Goal: Transaction & Acquisition: Subscribe to service/newsletter

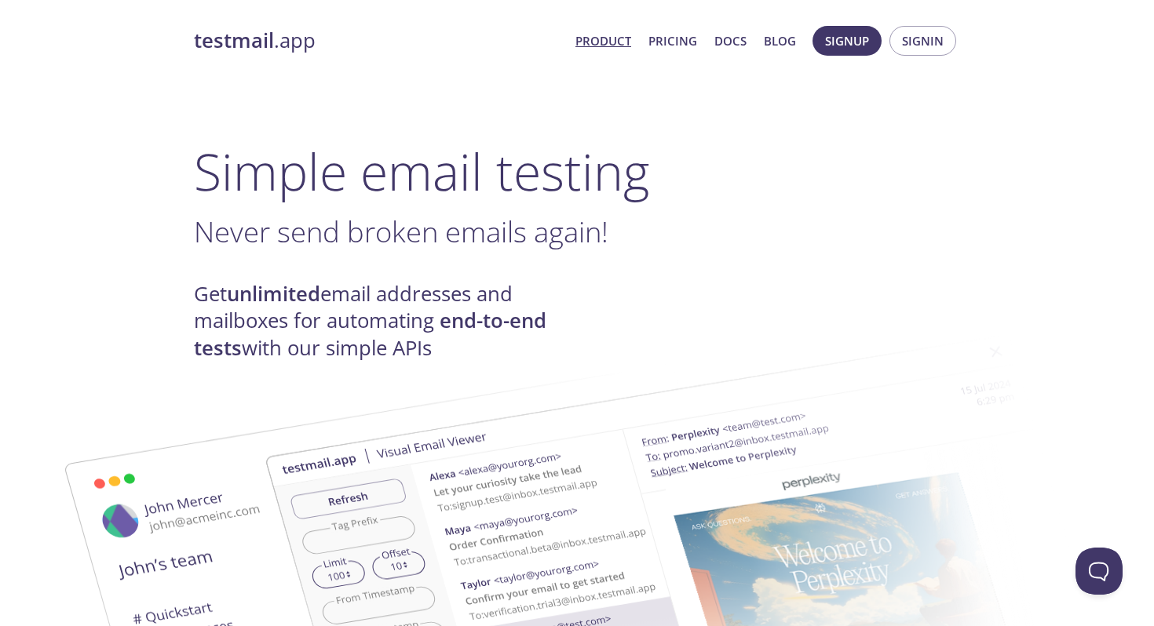
click at [920, 47] on span "Signin" at bounding box center [923, 41] width 42 height 20
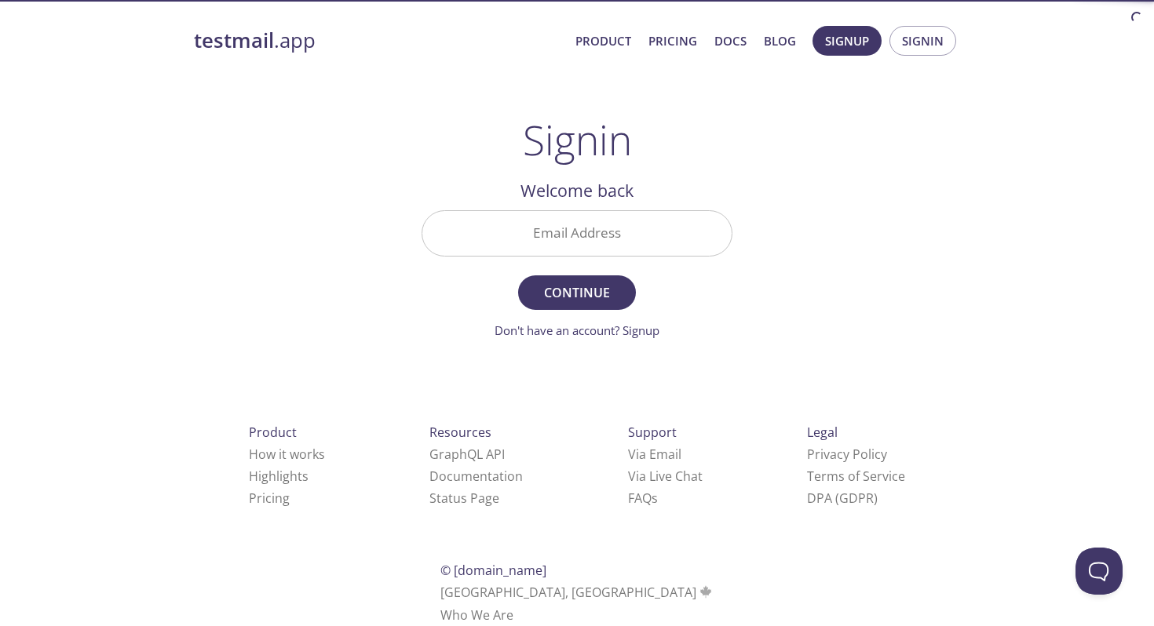
click at [637, 247] on input "Email Address" at bounding box center [576, 233] width 309 height 45
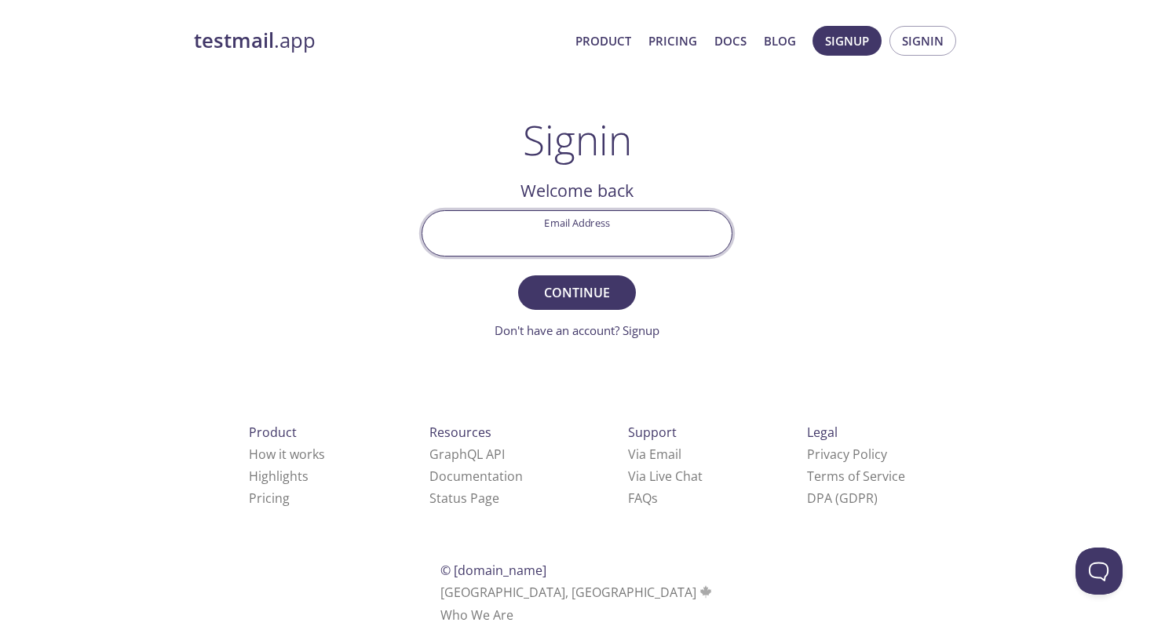
type input "mmorse@mbaroperations.com"
click at [562, 288] on span "Continue" at bounding box center [576, 293] width 83 height 22
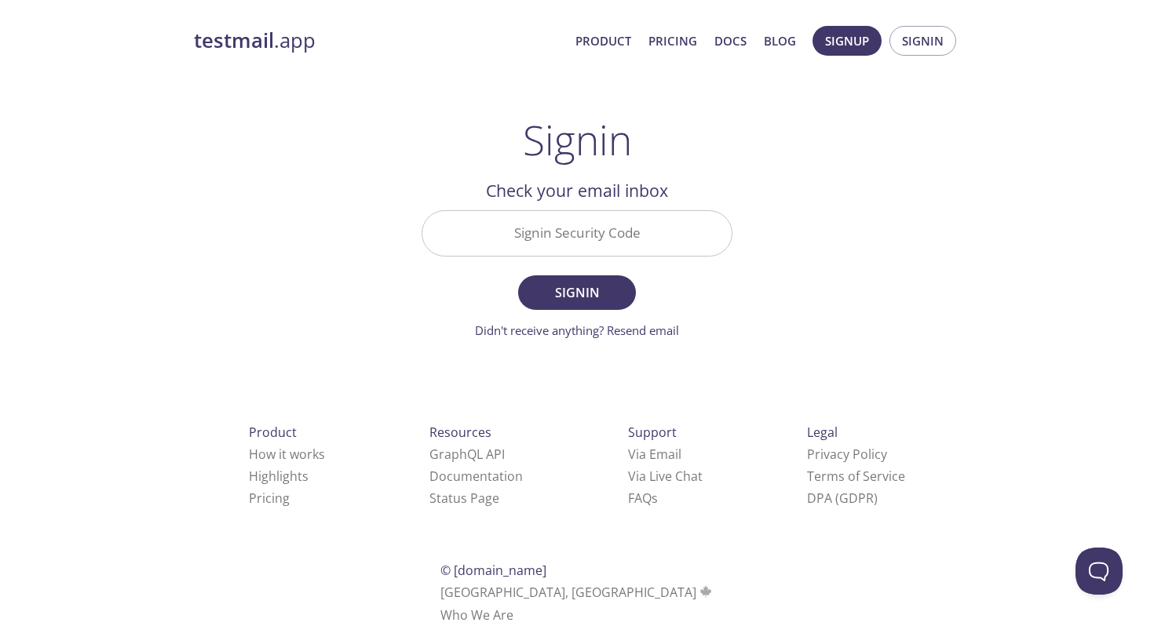
click at [555, 238] on input "Signin Security Code" at bounding box center [576, 233] width 309 height 45
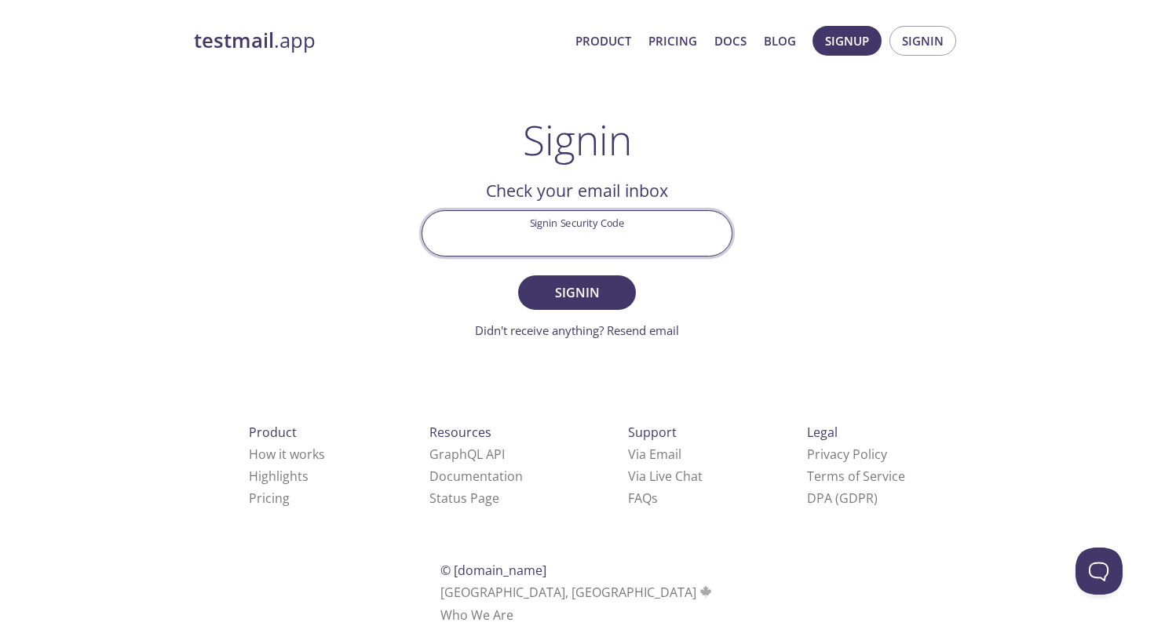
paste input "Q86SZ1J"
type input "Q86SZ1J"
click at [560, 284] on span "Signin" at bounding box center [576, 293] width 83 height 22
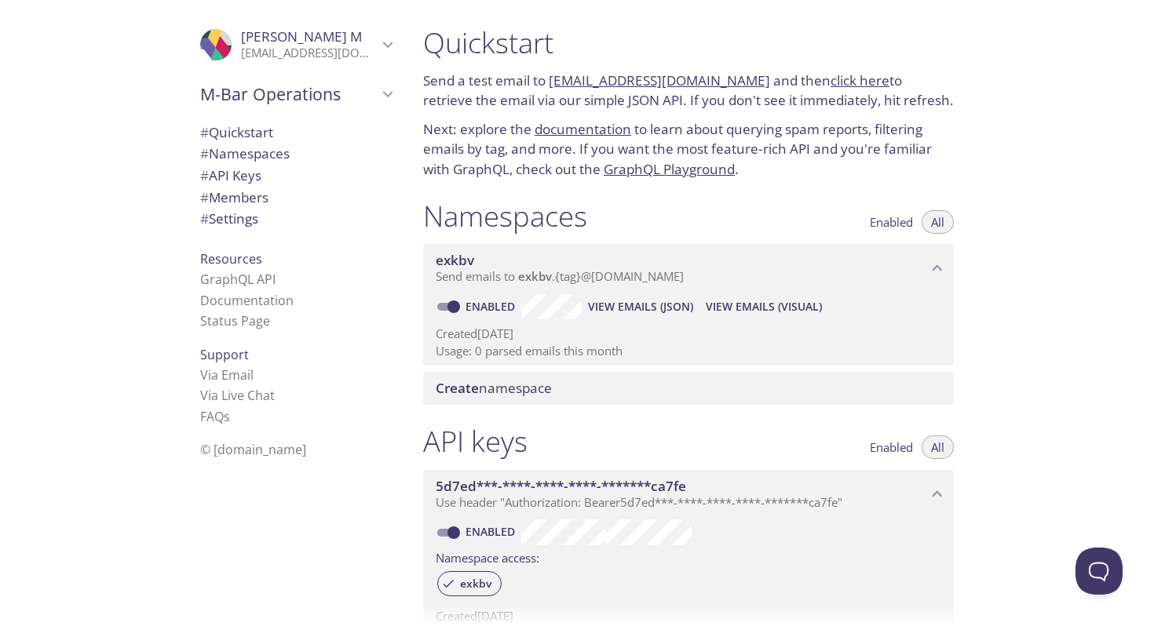
click at [322, 44] on span "Mason M" at bounding box center [309, 36] width 137 height 17
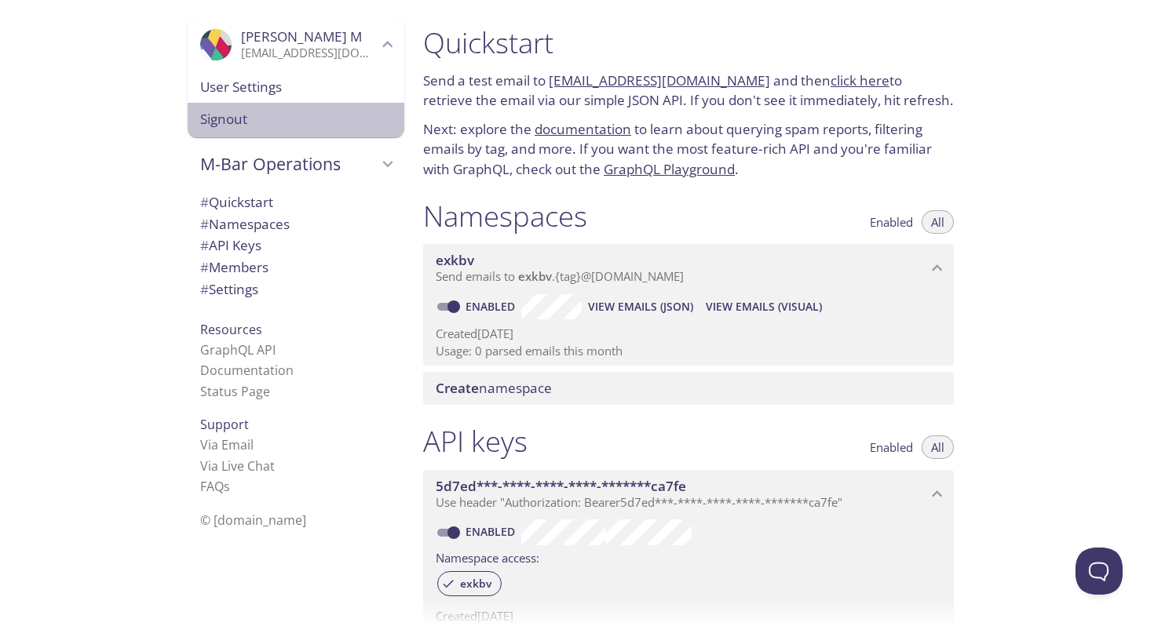
click at [296, 126] on span "Signout" at bounding box center [295, 119] width 191 height 20
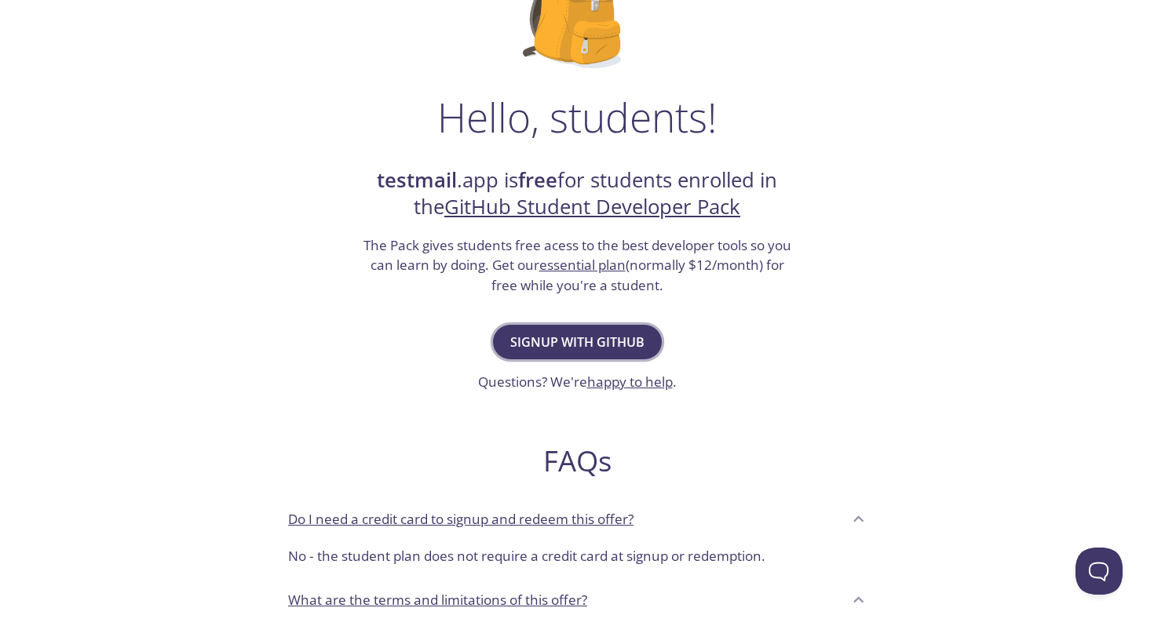
scroll to position [275, 0]
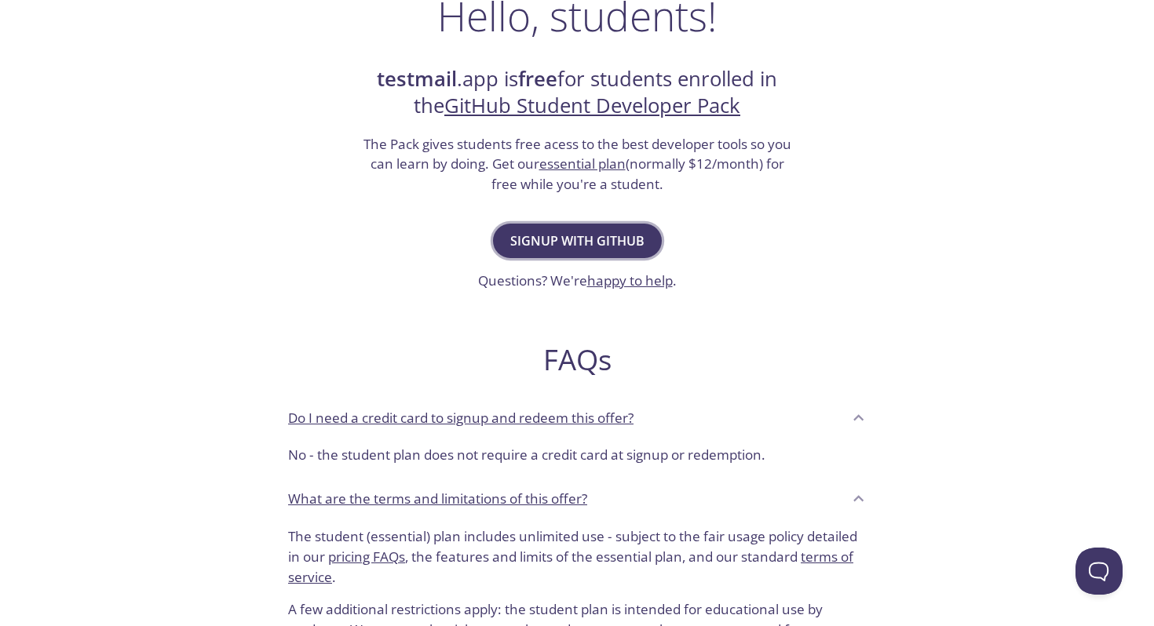
click at [588, 248] on span "Signup with GitHub" at bounding box center [577, 241] width 134 height 22
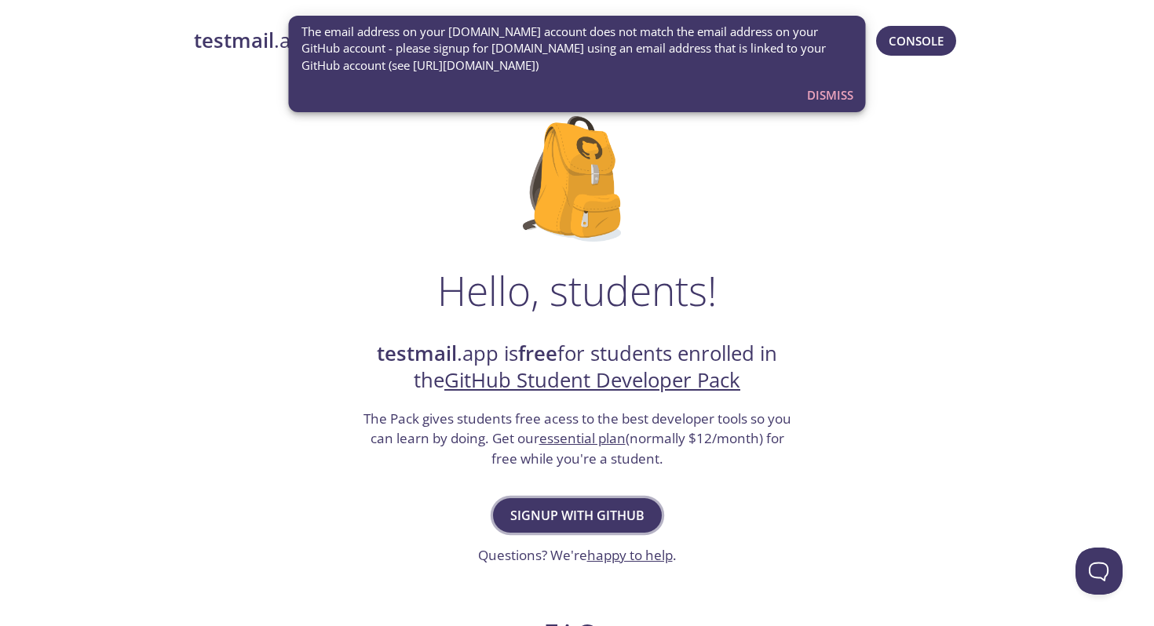
click at [570, 520] on span "Signup with GitHub" at bounding box center [577, 516] width 134 height 22
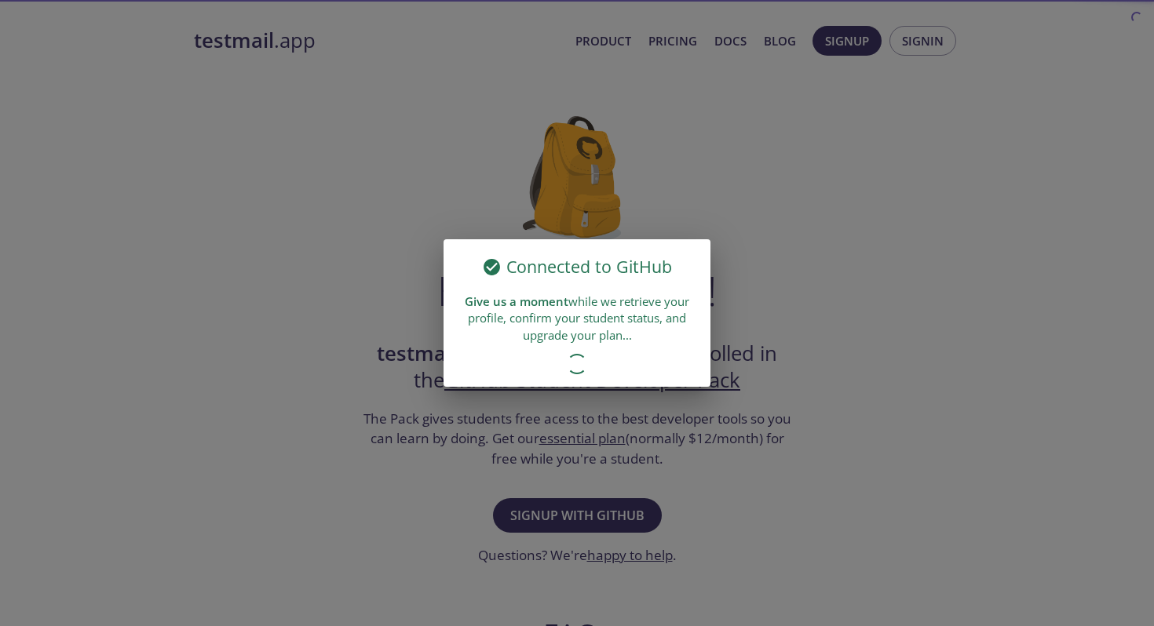
click at [297, 223] on div "Connected to GitHub Give us a moment while we retrieve your profile, confirm yo…" at bounding box center [577, 313] width 1154 height 626
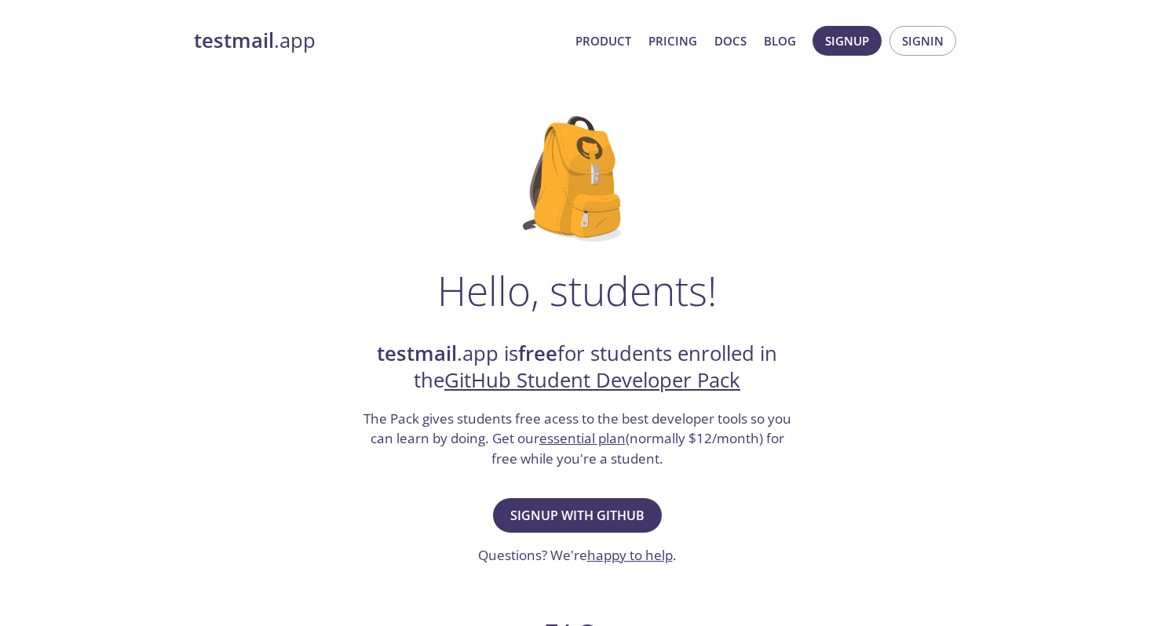
click at [542, 494] on div "Signup with GitHub Questions? We're happy to help ." at bounding box center [577, 529] width 199 height 71
click at [549, 511] on span "Signup with GitHub" at bounding box center [577, 516] width 134 height 22
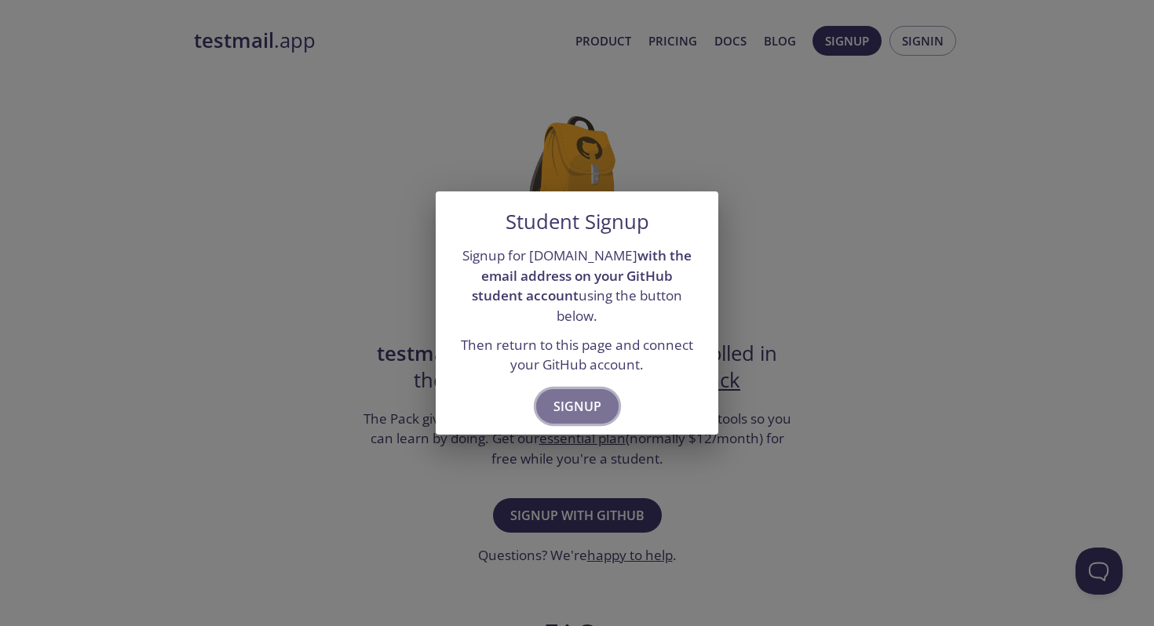
click at [570, 396] on span "Signup" at bounding box center [577, 407] width 48 height 22
click at [582, 401] on span "Signup" at bounding box center [577, 407] width 48 height 22
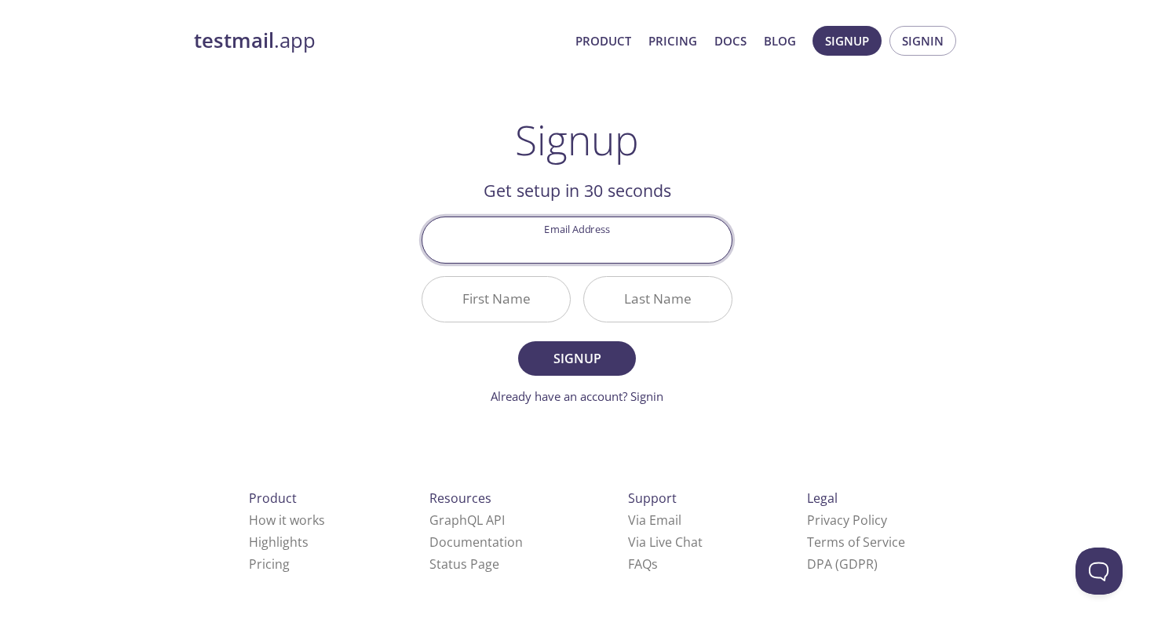
paste input "[EMAIL_ADDRESS][DOMAIN_NAME]"
type input "[EMAIL_ADDRESS][DOMAIN_NAME]"
click at [509, 298] on input "First Name" at bounding box center [496, 299] width 148 height 45
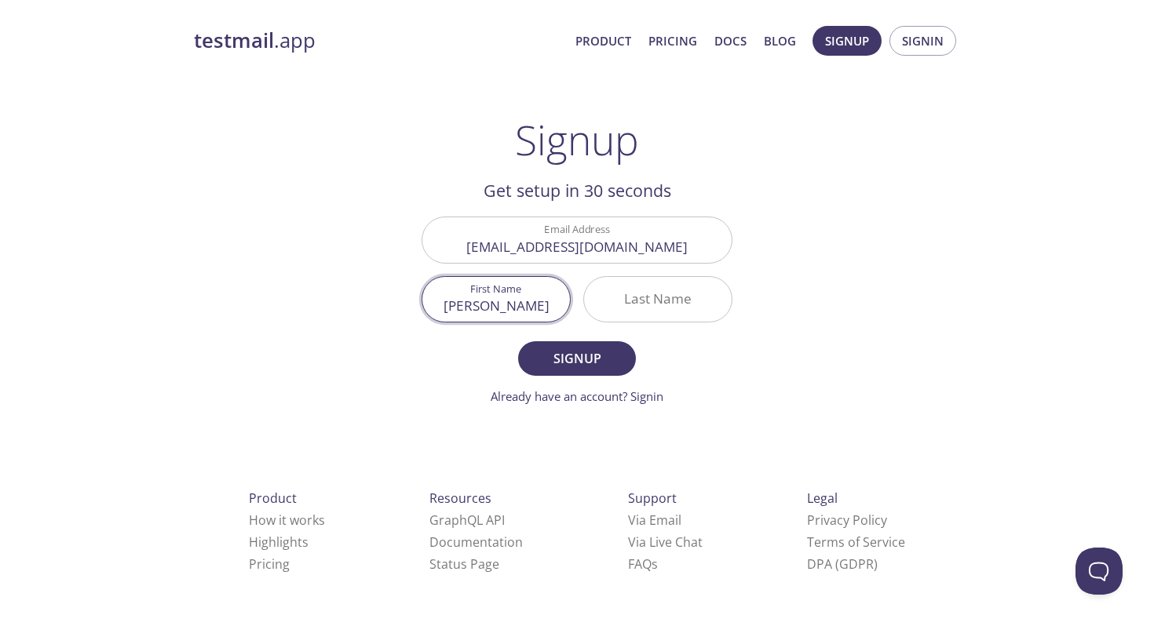
type input "[PERSON_NAME]"
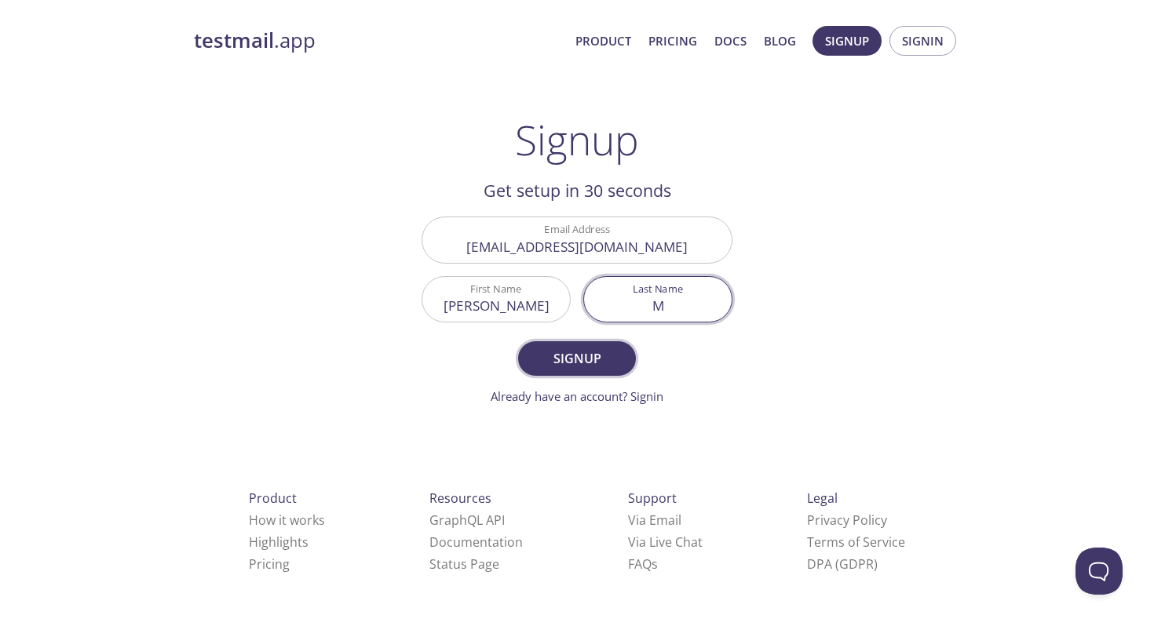
type input "M"
click at [563, 350] on span "Signup" at bounding box center [576, 359] width 83 height 22
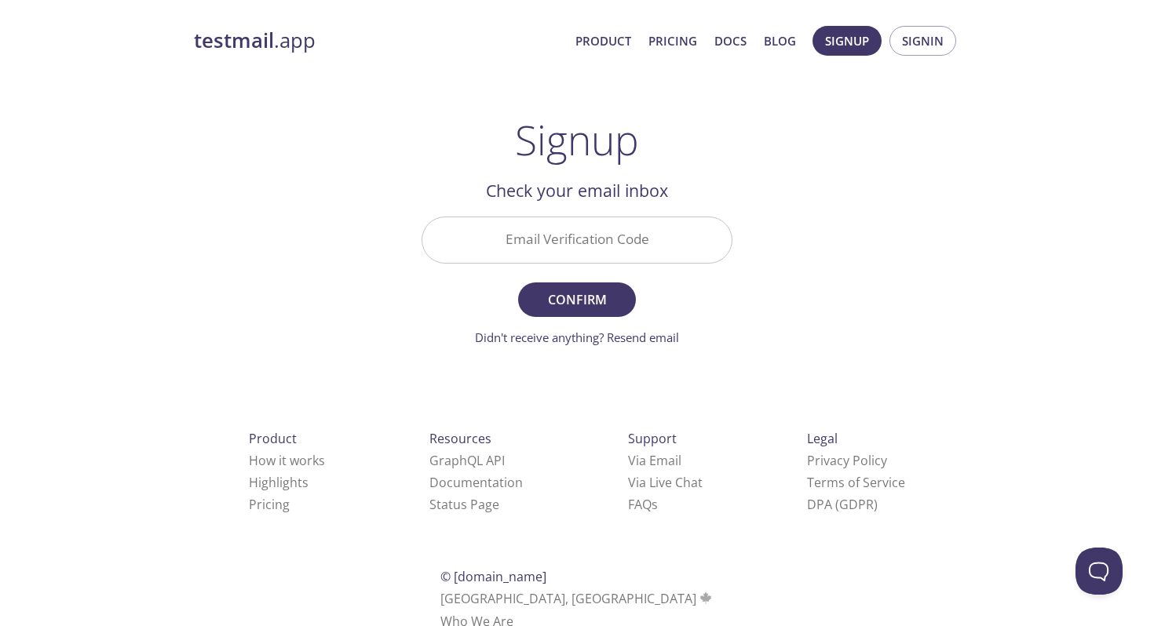
click at [563, 246] on input "Email Verification Code" at bounding box center [576, 239] width 309 height 45
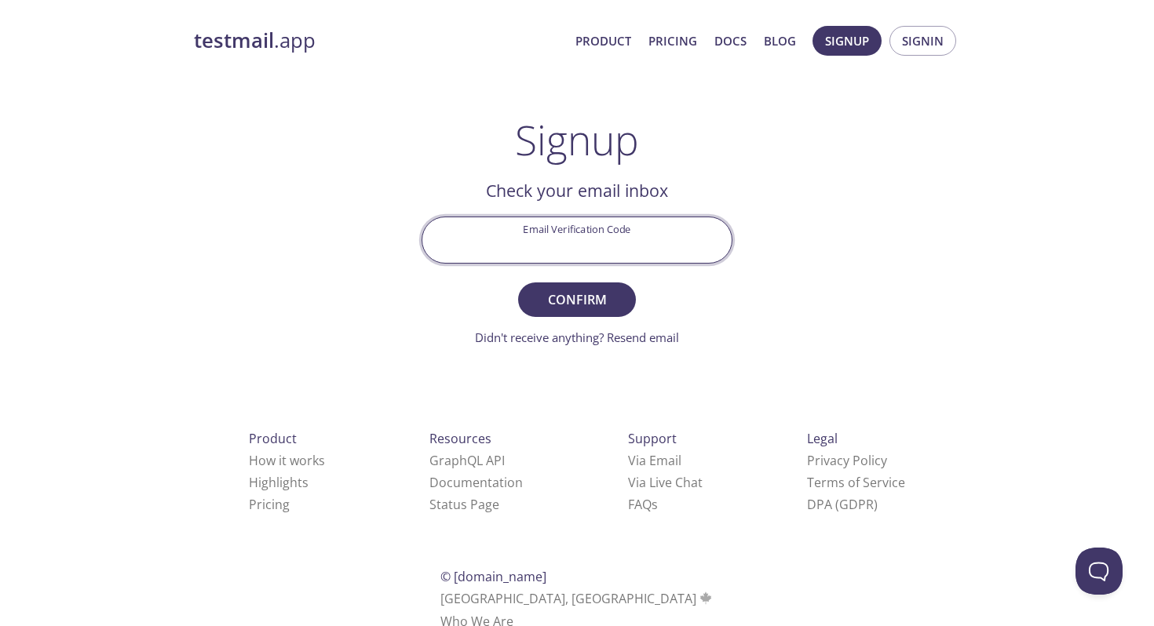
paste input "XFXM3QD"
type input "XFXM3QD"
click at [702, 330] on div "Didn't receive anything? Resend email" at bounding box center [576, 338] width 311 height 16
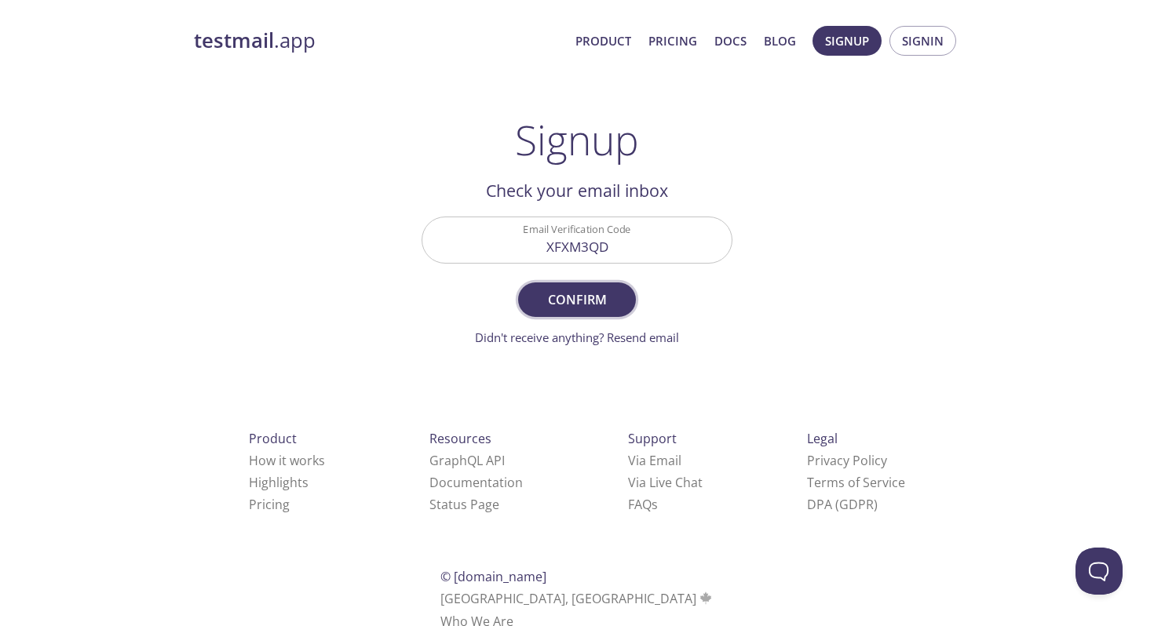
click at [599, 301] on span "Confirm" at bounding box center [576, 300] width 83 height 22
